Goal: Task Accomplishment & Management: Use online tool/utility

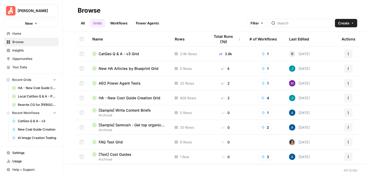
scroll to position [157, 0]
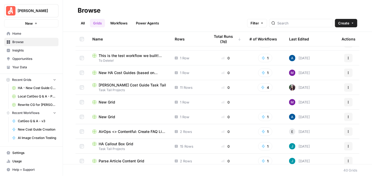
click at [120, 24] on link "Workflows" at bounding box center [119, 23] width 24 height 8
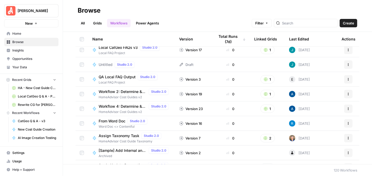
scroll to position [1480, 0]
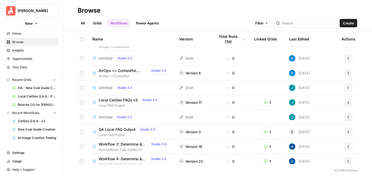
click at [107, 114] on div "Untitled Studio 2.0" at bounding box center [118, 117] width 38 height 6
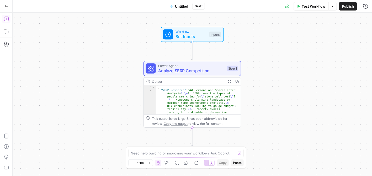
click at [6, 19] on icon "button" at bounding box center [6, 19] width 5 height 5
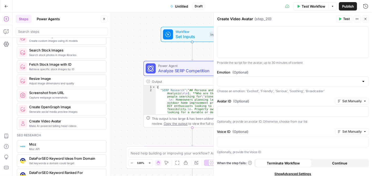
scroll to position [13, 0]
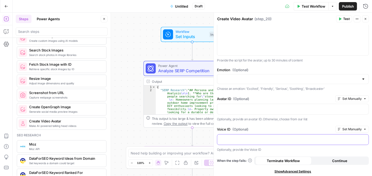
click at [324, 140] on p at bounding box center [292, 138] width 145 height 5
click at [284, 122] on div "Script Set Manually Provide the script for the avatar, up to 30 minutes of cont…" at bounding box center [293, 94] width 158 height 165
click at [286, 94] on div "Script Set Manually Provide the script for the avatar, up to 30 minutes of cont…" at bounding box center [293, 94] width 158 height 165
click at [366, 18] on icon "button" at bounding box center [365, 18] width 3 height 3
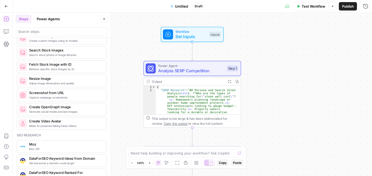
click at [6, 6] on icon "button" at bounding box center [6, 6] width 4 height 4
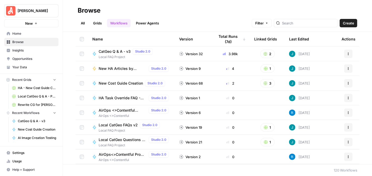
click at [26, 12] on span "[PERSON_NAME]" at bounding box center [34, 10] width 32 height 5
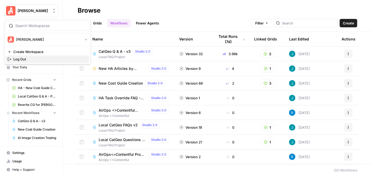
click at [40, 59] on span "Log Out" at bounding box center [49, 58] width 72 height 5
